Goal: Find specific page/section: Find specific page/section

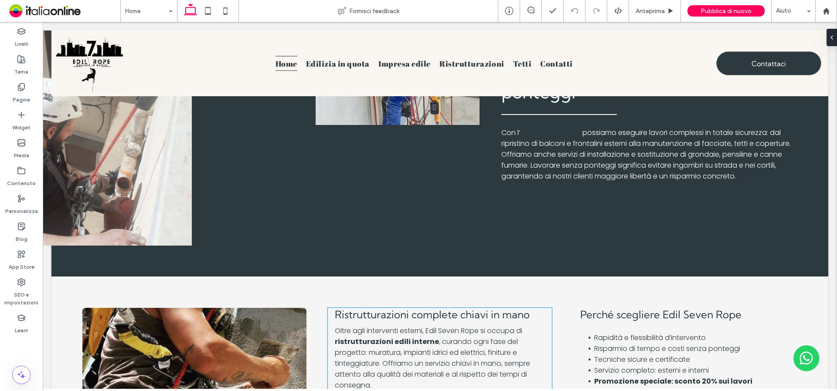
scroll to position [1544, 0]
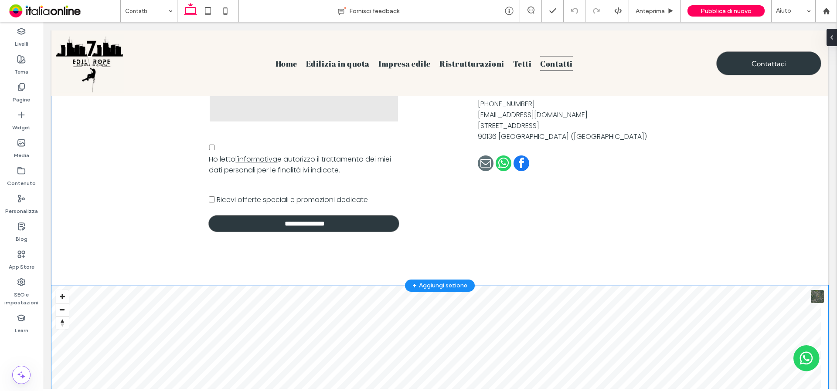
scroll to position [574, 0]
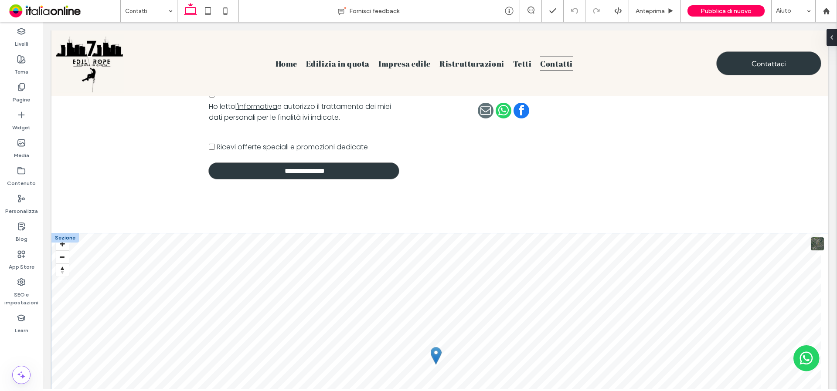
click at [65, 236] on div at bounding box center [64, 238] width 27 height 10
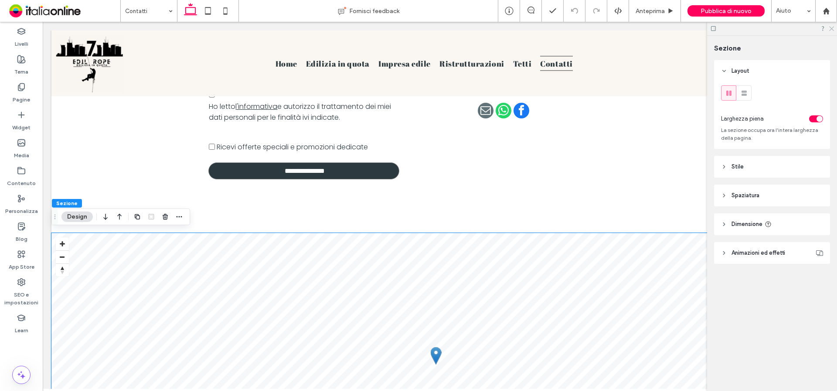
click at [831, 30] on icon at bounding box center [831, 28] width 6 height 6
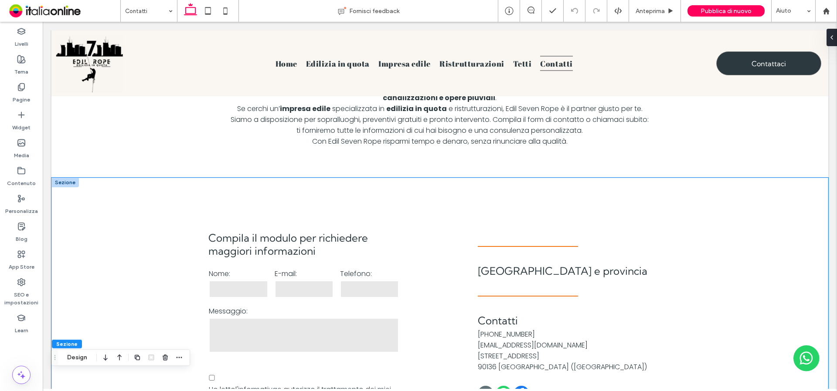
scroll to position [312, 0]
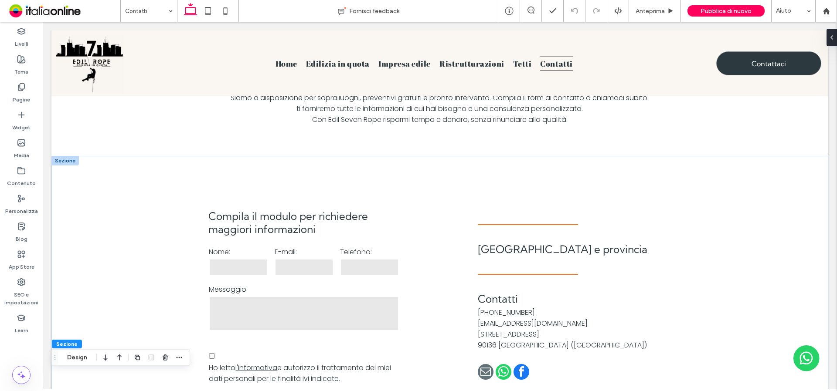
click at [64, 161] on div at bounding box center [64, 161] width 27 height 10
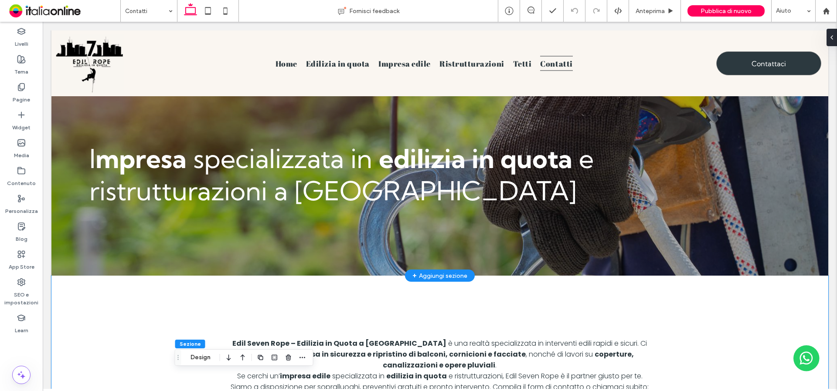
scroll to position [0, 0]
